Goal: Entertainment & Leisure: Consume media (video, audio)

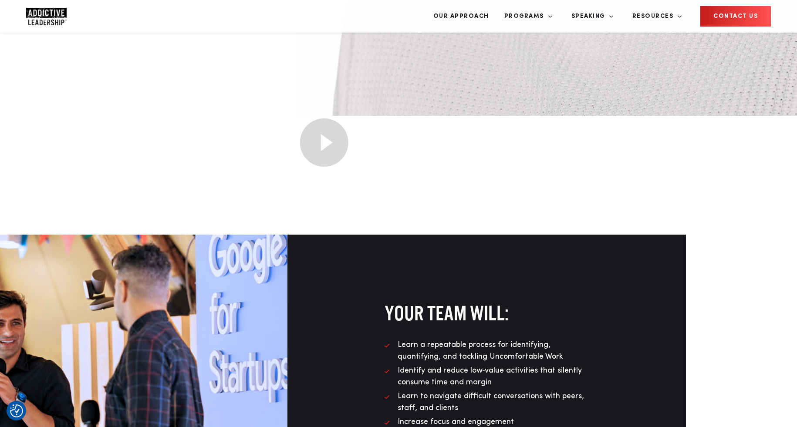
scroll to position [1074, 110]
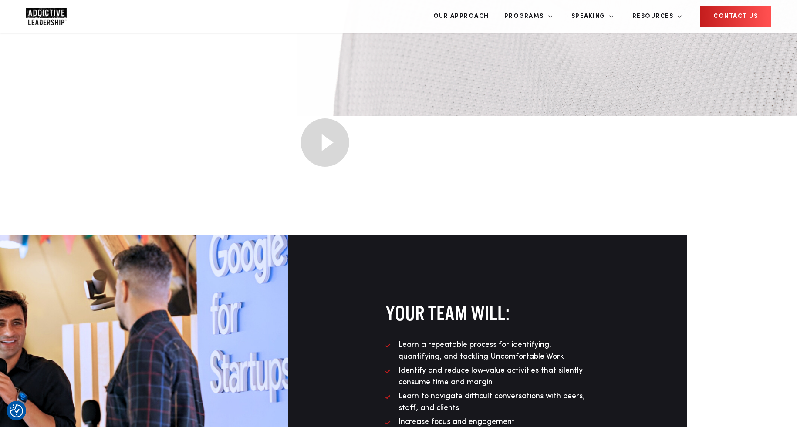
drag, startPoint x: 347, startPoint y: 215, endPoint x: 340, endPoint y: 215, distance: 7.4
click at [347, 169] on img at bounding box center [324, 143] width 55 height 54
click at [332, 169] on img at bounding box center [324, 143] width 55 height 54
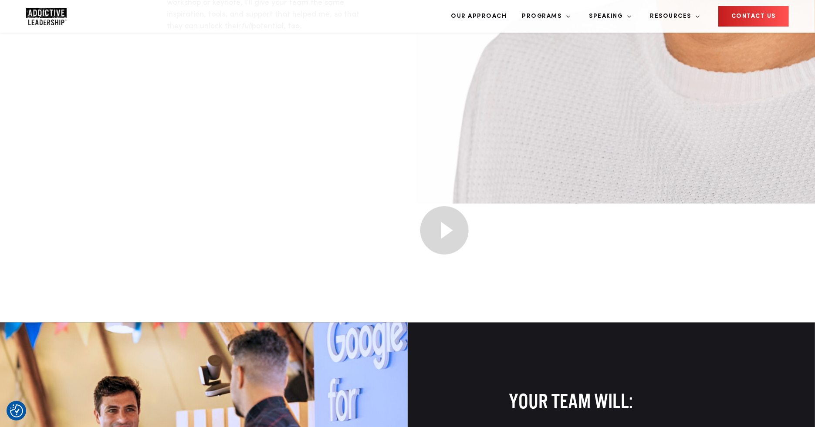
scroll to position [984, 0]
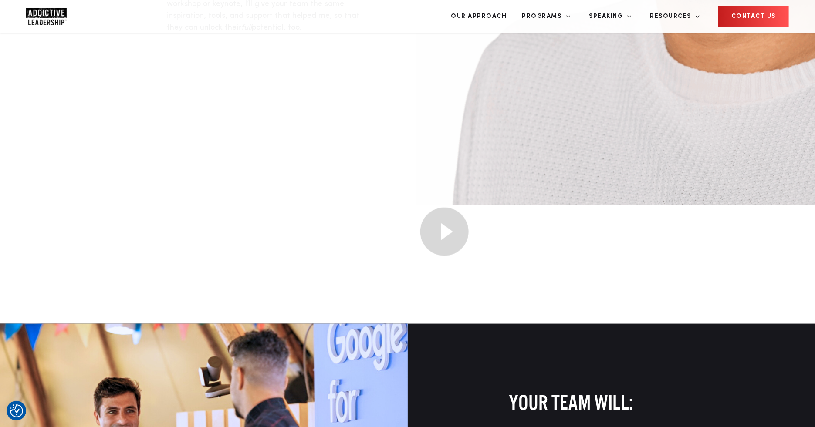
click at [443, 259] on img at bounding box center [443, 232] width 55 height 54
click at [444, 259] on img at bounding box center [443, 232] width 55 height 54
click at [443, 259] on img at bounding box center [443, 232] width 55 height 54
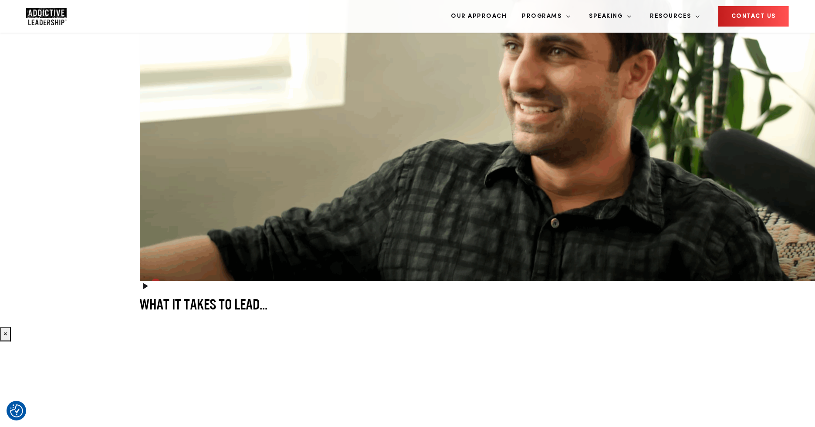
scroll to position [1800, 0]
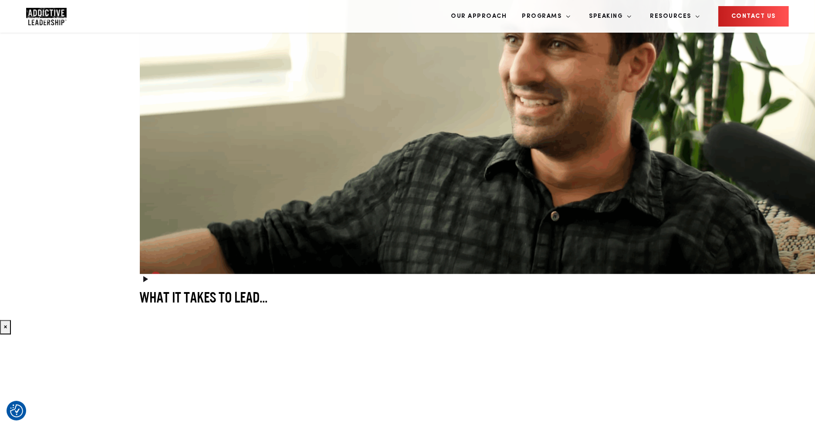
click at [147, 284] on icon at bounding box center [145, 279] width 10 height 10
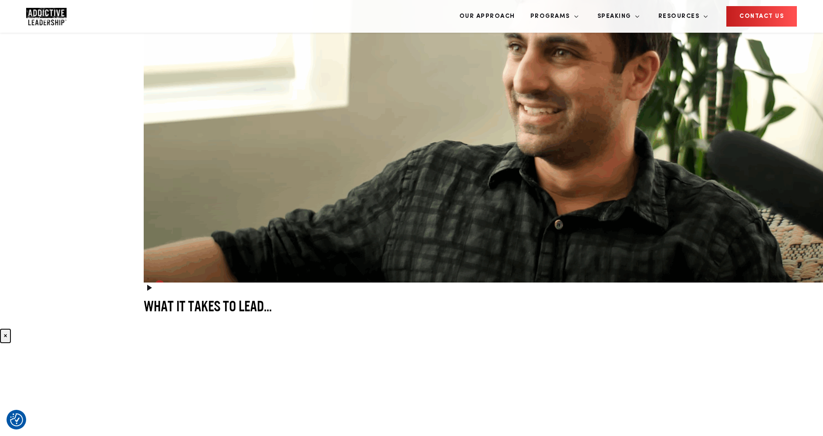
click at [8, 343] on button "×" at bounding box center [5, 335] width 11 height 14
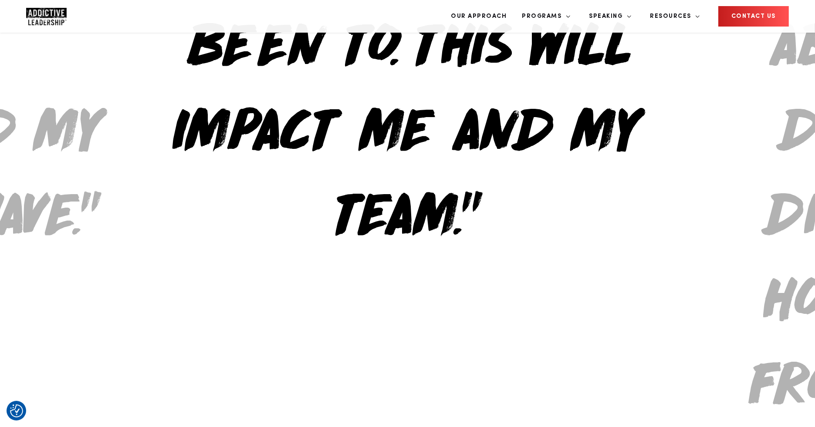
scroll to position [2253, 0]
